Goal: Information Seeking & Learning: Learn about a topic

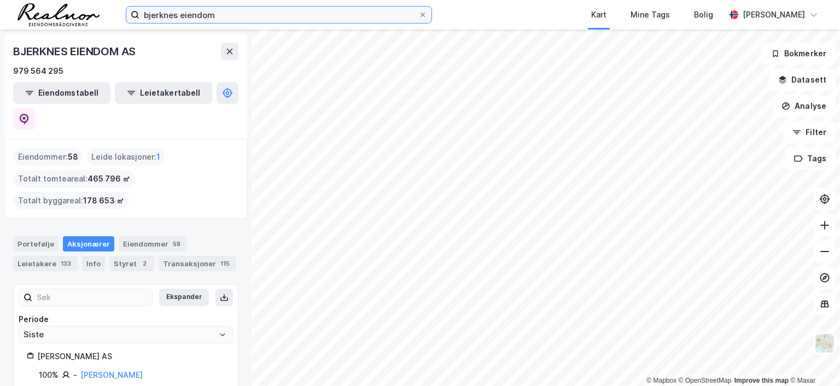
click at [263, 7] on input "bjerknes eiendom" at bounding box center [278, 15] width 279 height 16
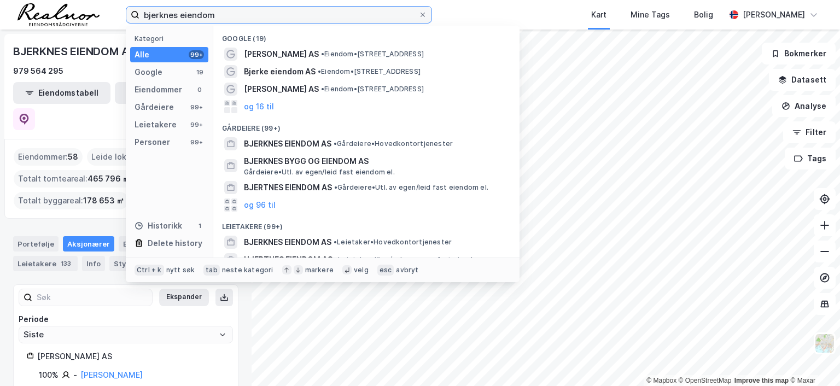
click at [252, 13] on input "bjerknes eiendom" at bounding box center [278, 15] width 279 height 16
drag, startPoint x: 228, startPoint y: 13, endPoint x: 64, endPoint y: 13, distance: 163.5
click at [64, 13] on div "bjerknes eiendom Kategori Alle 99+ Google 19 Eiendommer 0 Gårdeiere 99+ Leietak…" at bounding box center [420, 15] width 840 height 30
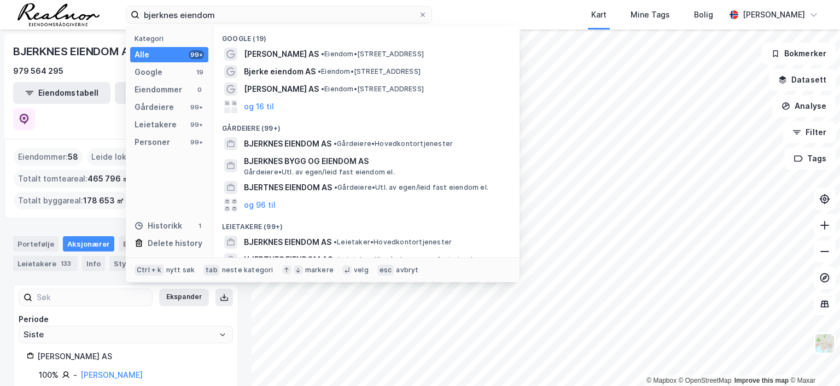
click at [199, 350] on div "[PERSON_NAME] AS" at bounding box center [131, 356] width 188 height 13
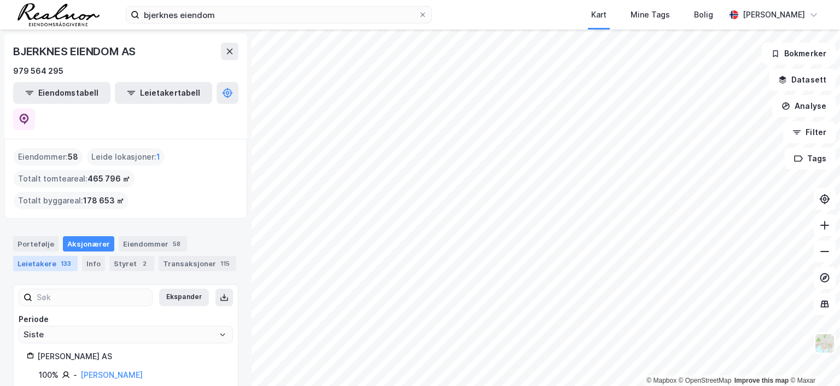
click at [63, 258] on div "133" at bounding box center [66, 263] width 15 height 11
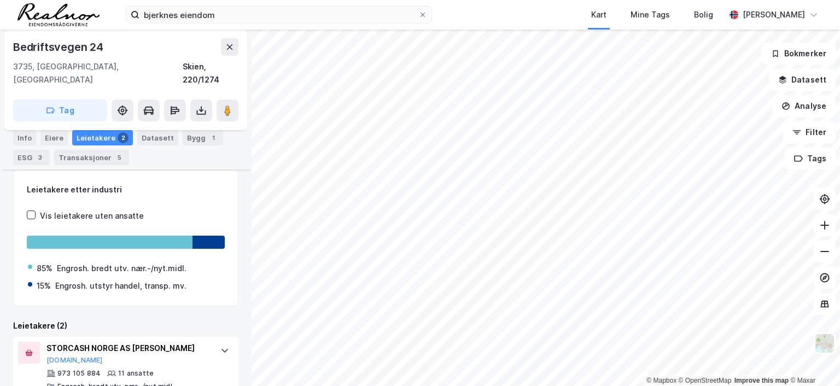
scroll to position [313, 0]
